Goal: Transaction & Acquisition: Purchase product/service

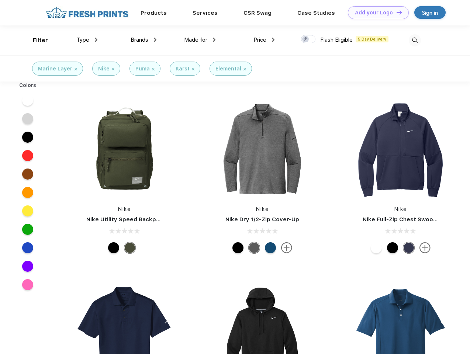
scroll to position [0, 0]
click at [375, 13] on link "Add your Logo Design Tool" at bounding box center [378, 12] width 61 height 13
click at [0, 0] on div "Design Tool" at bounding box center [0, 0] width 0 height 0
click at [396, 12] on link "Add your Logo Design Tool" at bounding box center [378, 12] width 61 height 13
click at [35, 40] on div "Filter" at bounding box center [40, 40] width 15 height 8
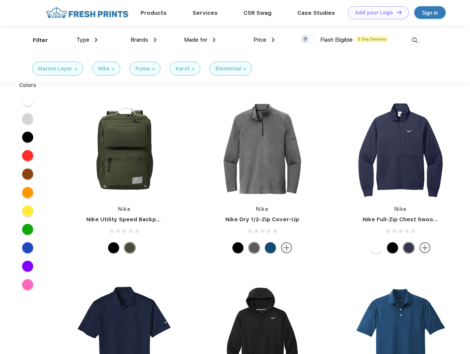
click at [87, 40] on span "Type" at bounding box center [82, 40] width 13 height 7
click at [143, 40] on span "Brands" at bounding box center [140, 40] width 18 height 7
click at [200, 40] on span "Made for" at bounding box center [195, 40] width 23 height 7
click at [264, 40] on span "Price" at bounding box center [259, 40] width 13 height 7
click at [308, 39] on div at bounding box center [308, 39] width 14 height 8
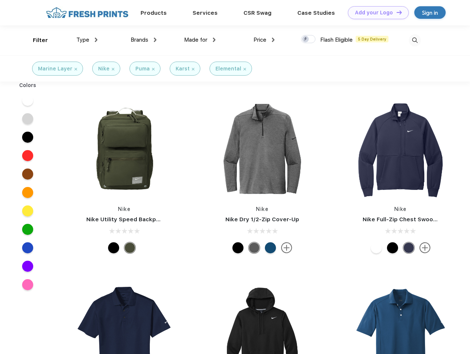
click at [306, 39] on input "checkbox" at bounding box center [303, 37] width 5 height 5
click at [414, 40] on img at bounding box center [415, 40] width 12 height 12
